Goal: Complete application form: Complete application form

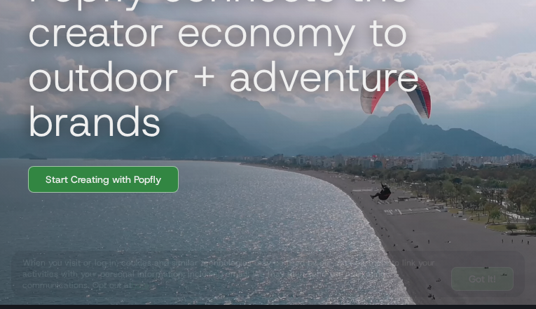
select select "*******"
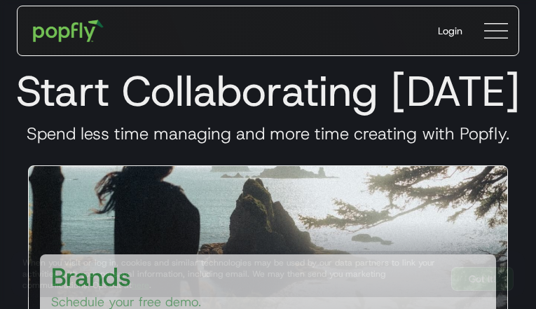
type input "**********"
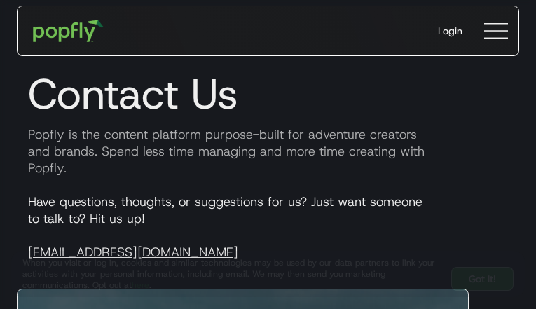
type input "**********"
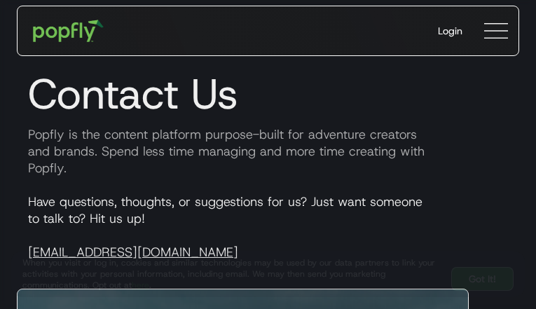
type input "**********"
